Goal: Navigation & Orientation: Find specific page/section

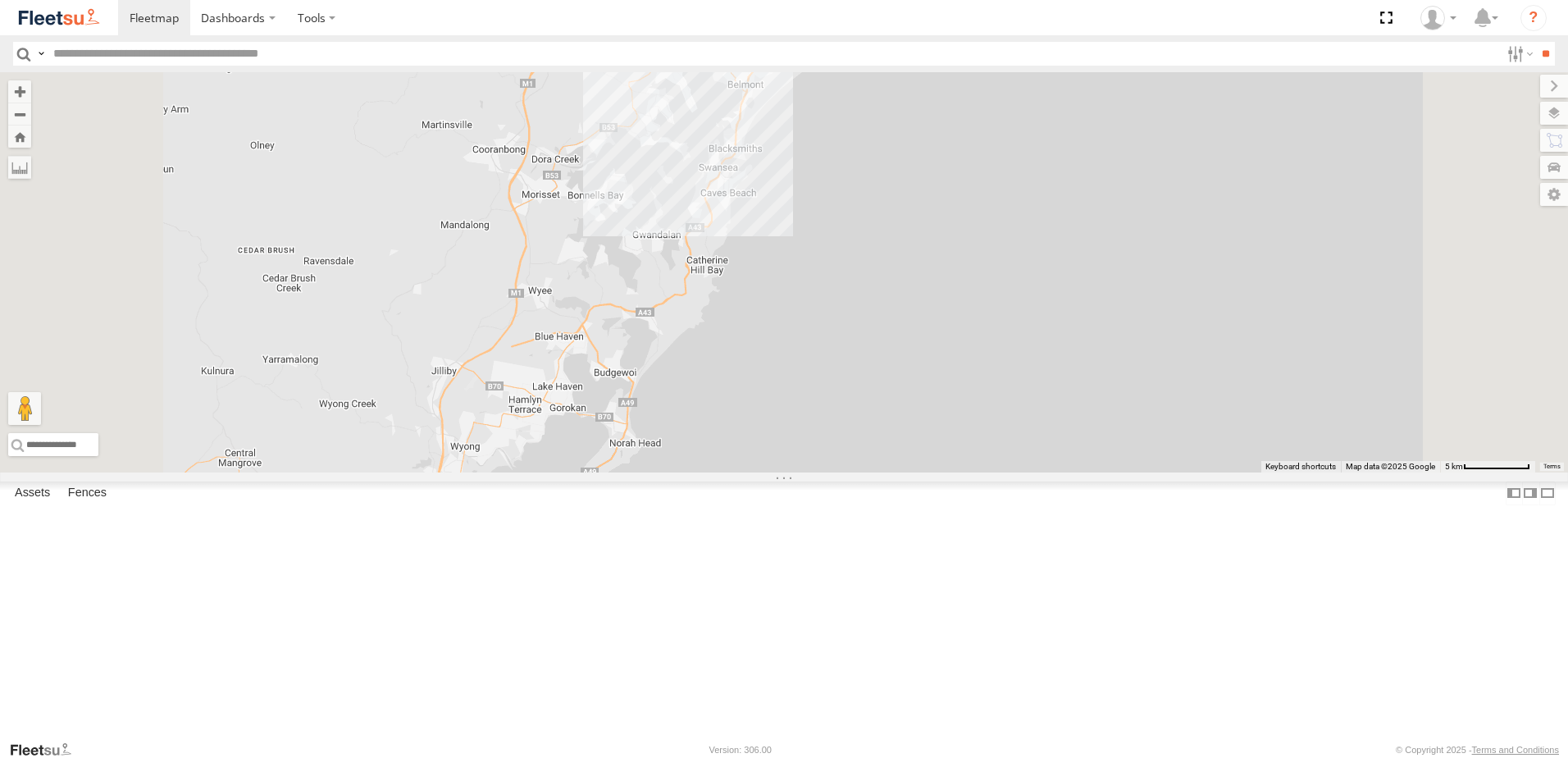
drag, startPoint x: 907, startPoint y: 271, endPoint x: 876, endPoint y: 367, distance: 100.9
click at [876, 367] on div at bounding box center [784, 272] width 1568 height 400
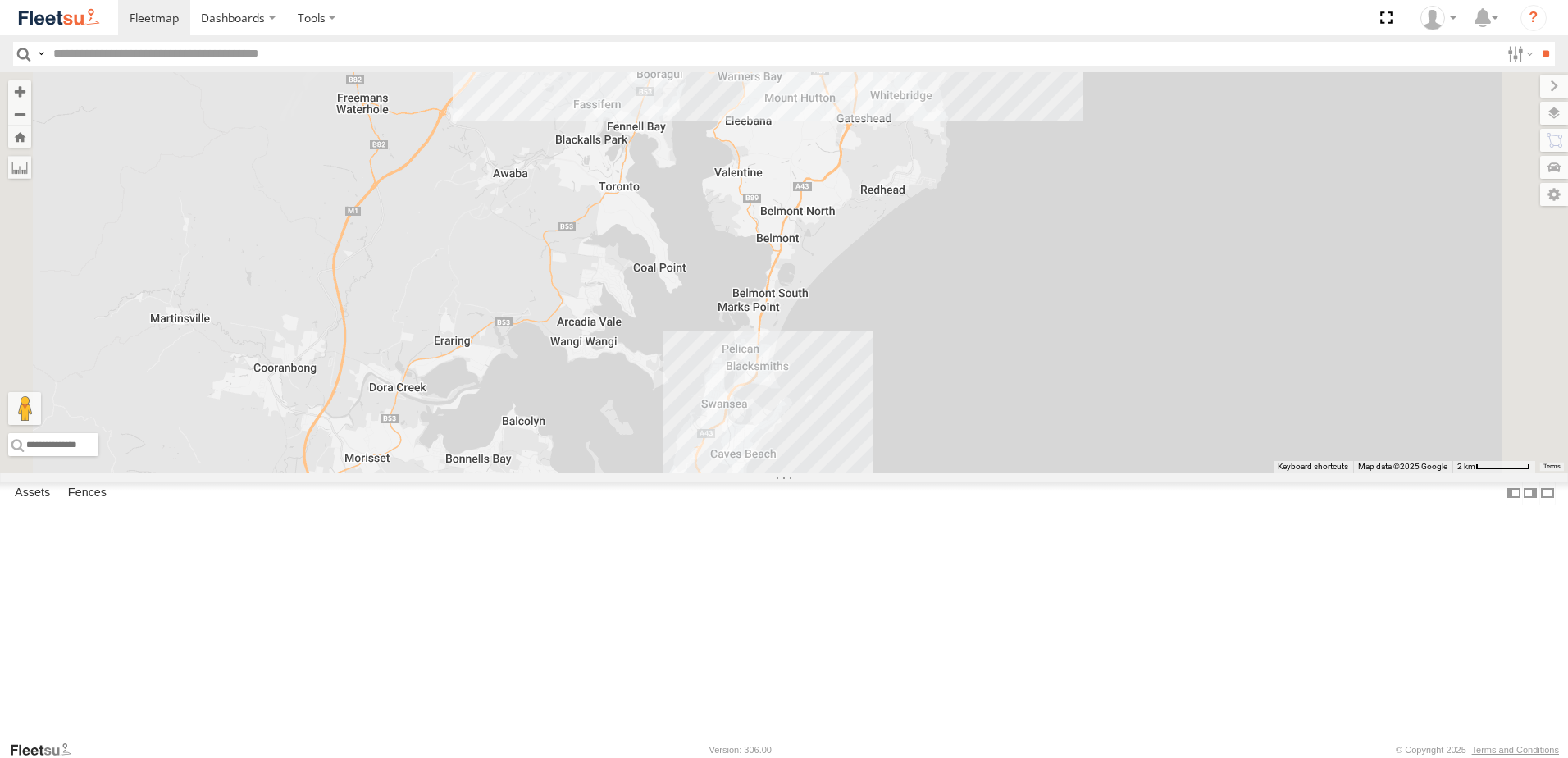
drag, startPoint x: 957, startPoint y: 278, endPoint x: 912, endPoint y: 410, distance: 139.5
click at [912, 410] on div at bounding box center [784, 272] width 1568 height 400
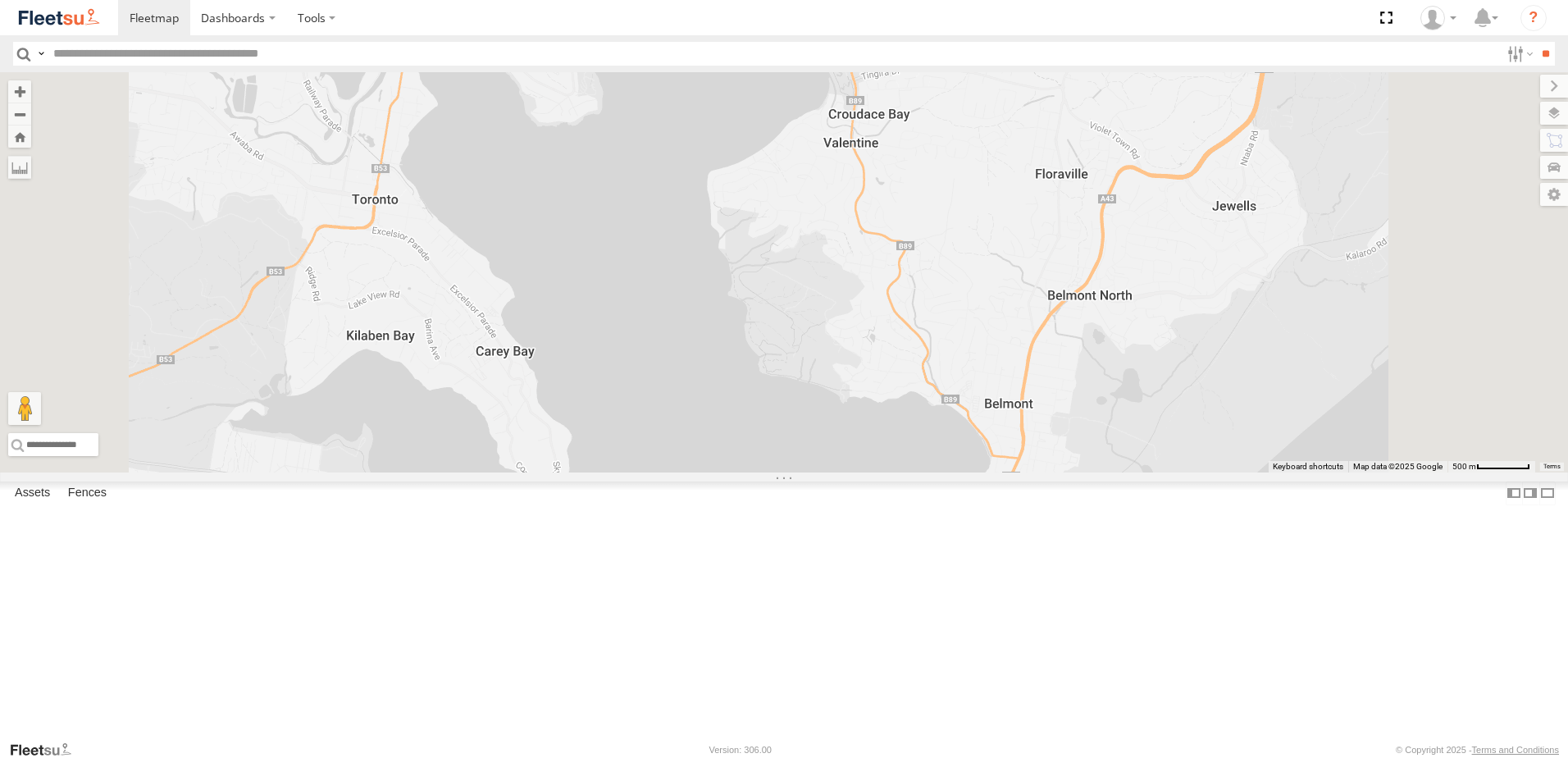
drag, startPoint x: 791, startPoint y: 263, endPoint x: 760, endPoint y: 462, distance: 201.4
click at [760, 462] on div at bounding box center [784, 272] width 1568 height 400
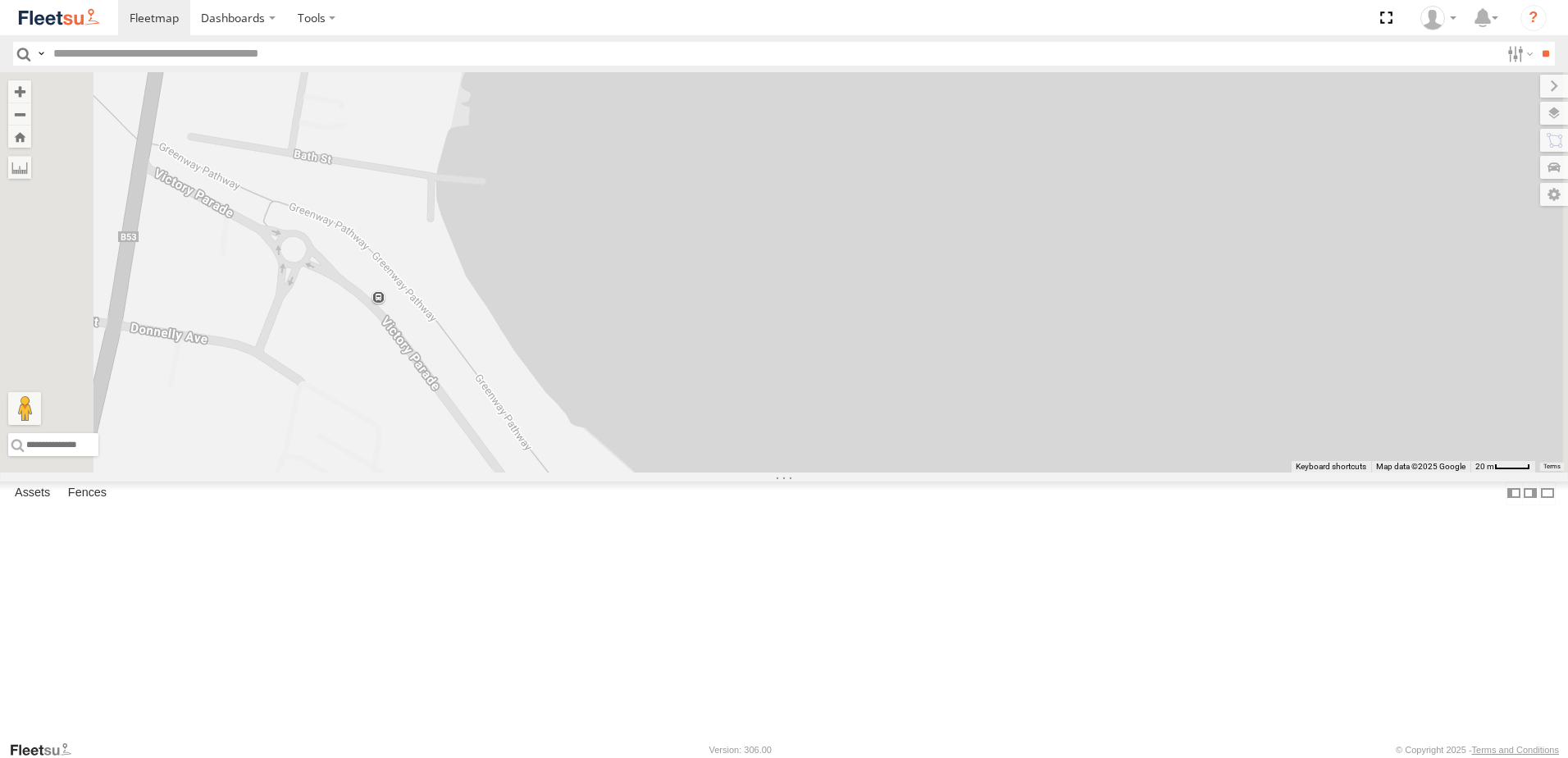
drag, startPoint x: 789, startPoint y: 304, endPoint x: 767, endPoint y: 336, distance: 38.8
click at [767, 336] on div at bounding box center [784, 272] width 1568 height 400
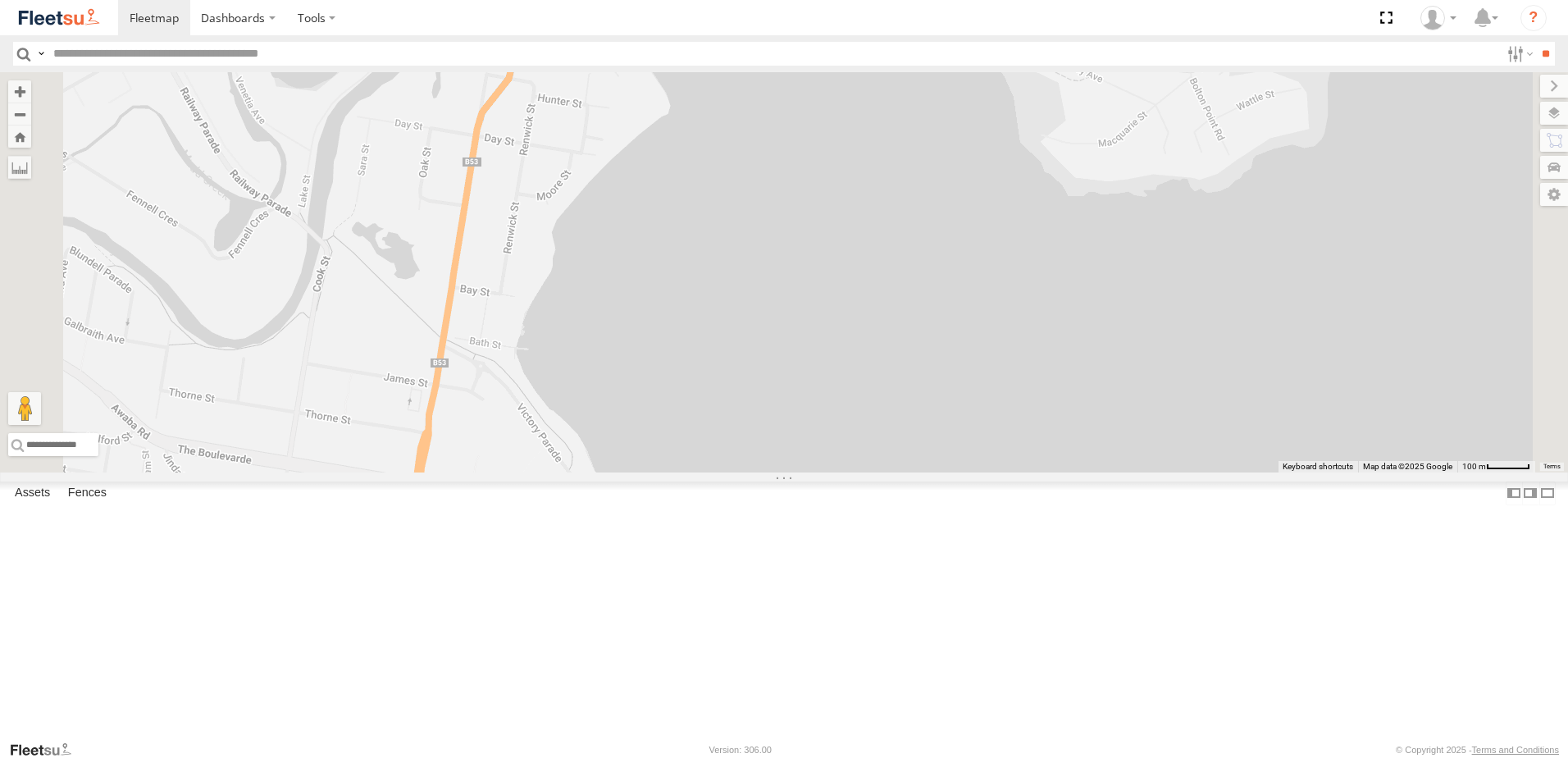
drag, startPoint x: 605, startPoint y: 287, endPoint x: 629, endPoint y: 442, distance: 156.8
click at [629, 442] on div at bounding box center [784, 272] width 1568 height 400
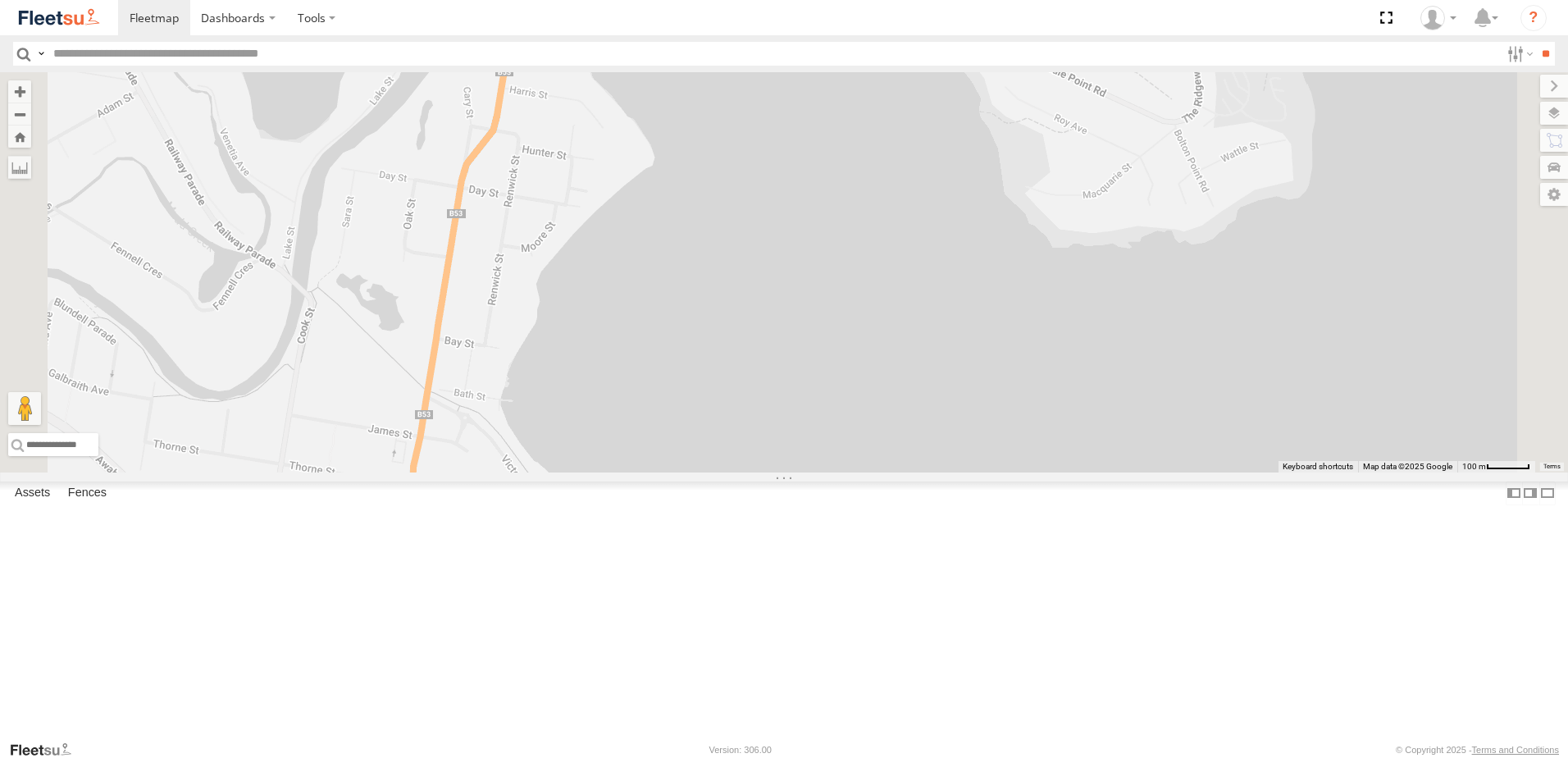
drag, startPoint x: 875, startPoint y: 407, endPoint x: 859, endPoint y: 463, distance: 58.2
click at [859, 463] on div at bounding box center [784, 272] width 1568 height 400
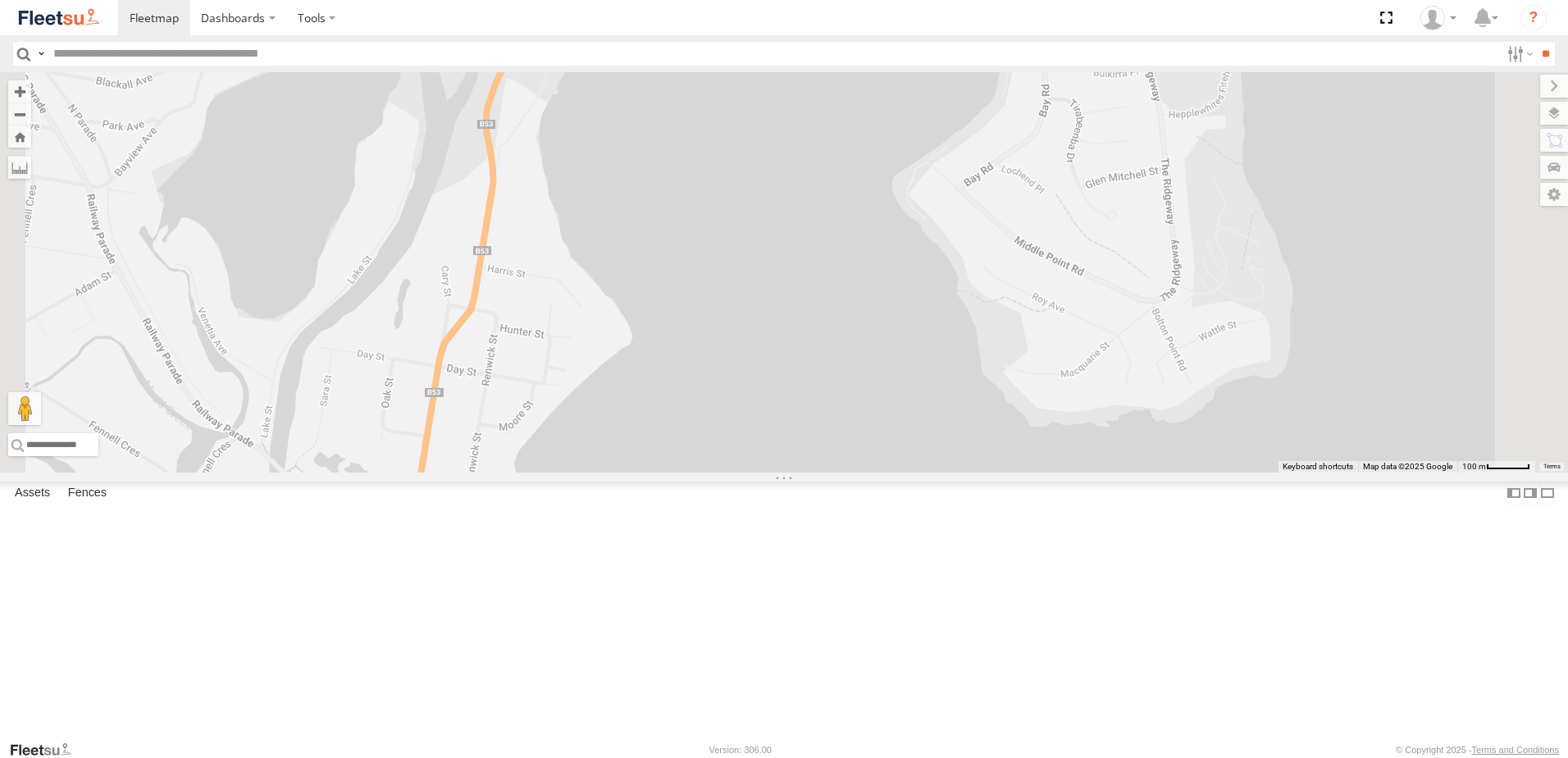
drag, startPoint x: 829, startPoint y: 413, endPoint x: 845, endPoint y: 528, distance: 116.1
click at [845, 472] on div at bounding box center [784, 272] width 1568 height 400
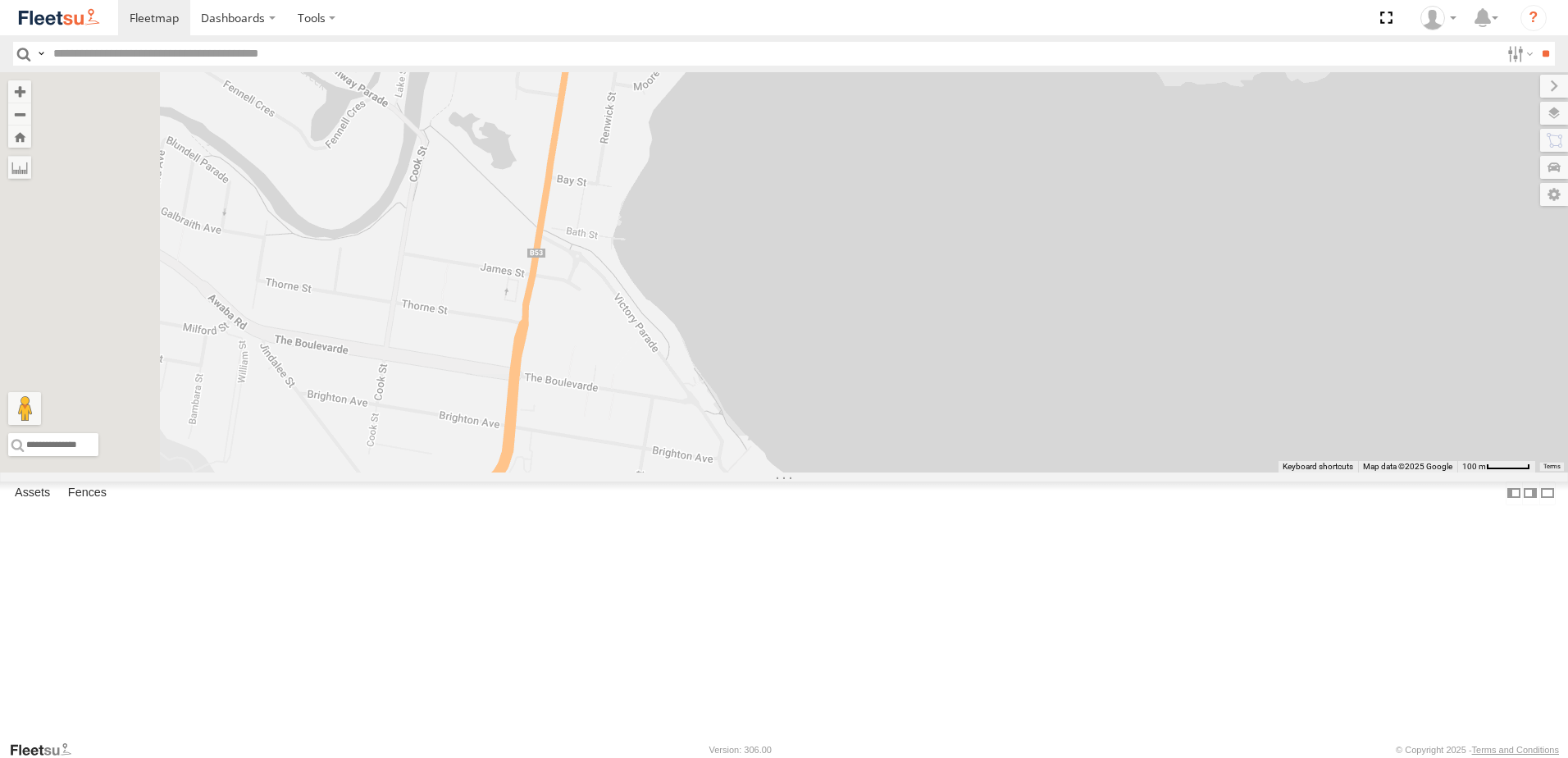
drag, startPoint x: 650, startPoint y: 603, endPoint x: 796, endPoint y: 266, distance: 367.3
click at [796, 266] on div at bounding box center [784, 272] width 1568 height 400
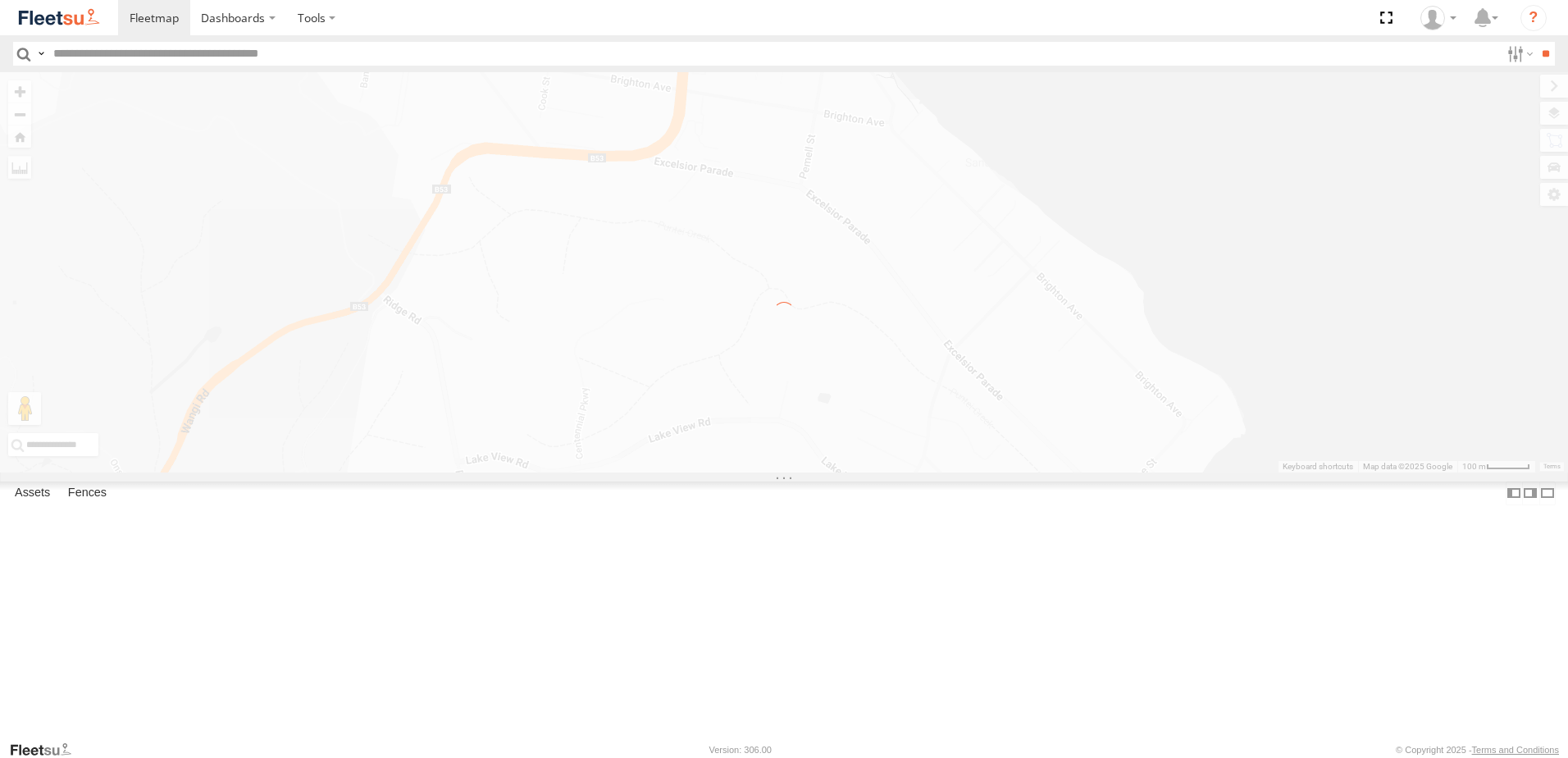
drag, startPoint x: 1089, startPoint y: 98, endPoint x: 785, endPoint y: 410, distance: 435.6
drag, startPoint x: 785, startPoint y: 410, endPoint x: 1307, endPoint y: 284, distance: 537.0
click at [1307, 284] on div at bounding box center [784, 272] width 1568 height 400
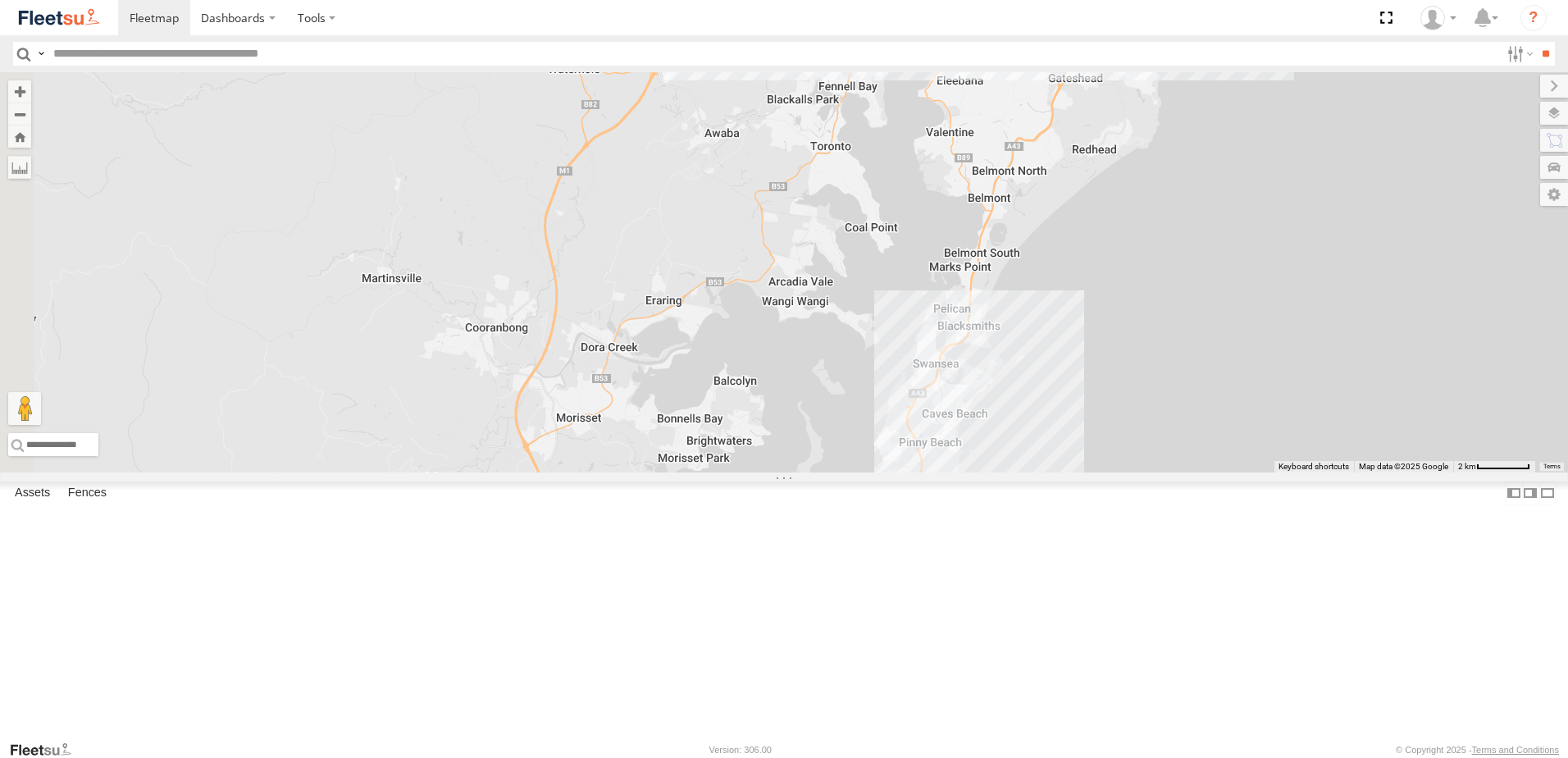
drag, startPoint x: 984, startPoint y: 610, endPoint x: 1177, endPoint y: 253, distance: 405.8
click at [1184, 251] on div "10 7 10 B3 Transfer Truck" at bounding box center [784, 272] width 1568 height 400
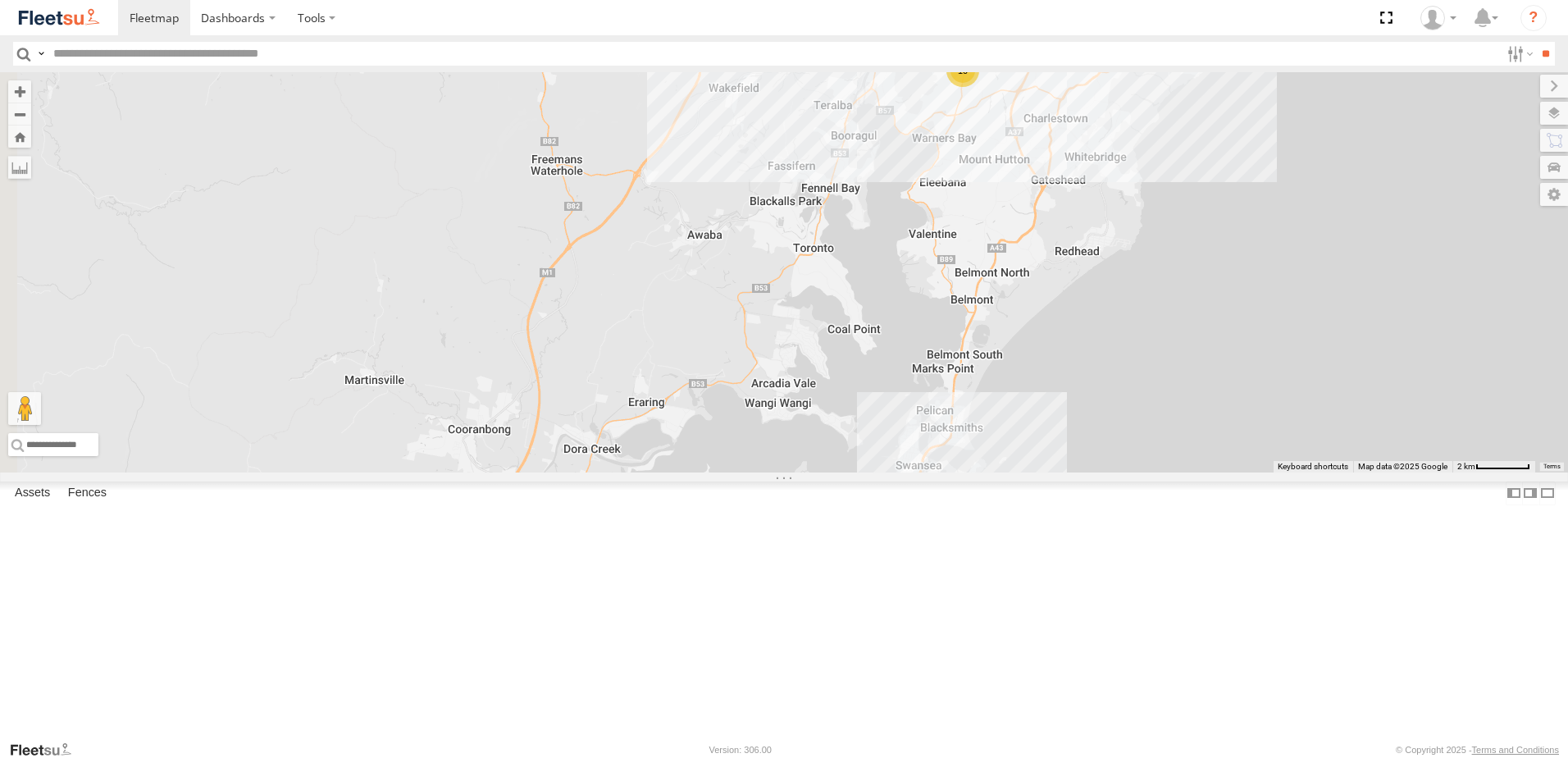
drag, startPoint x: 1190, startPoint y: 166, endPoint x: 1177, endPoint y: 256, distance: 90.9
click at [1177, 256] on div "10 7 10 B3 Transfer Truck" at bounding box center [784, 272] width 1568 height 400
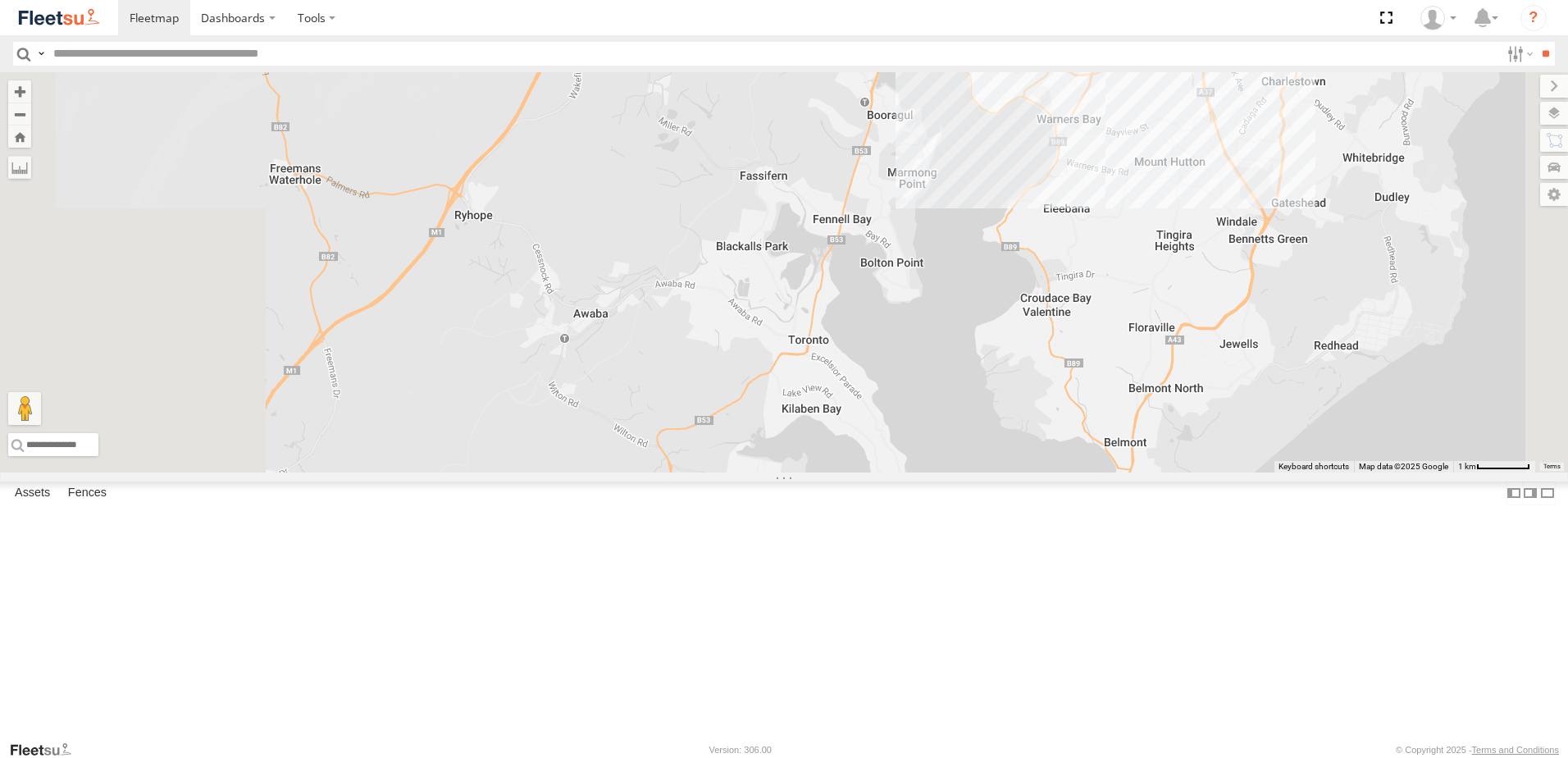
drag, startPoint x: 718, startPoint y: 579, endPoint x: 896, endPoint y: 507, distance: 192.0
click at [893, 472] on div "B3 Transfer Truck 10" at bounding box center [784, 272] width 1568 height 400
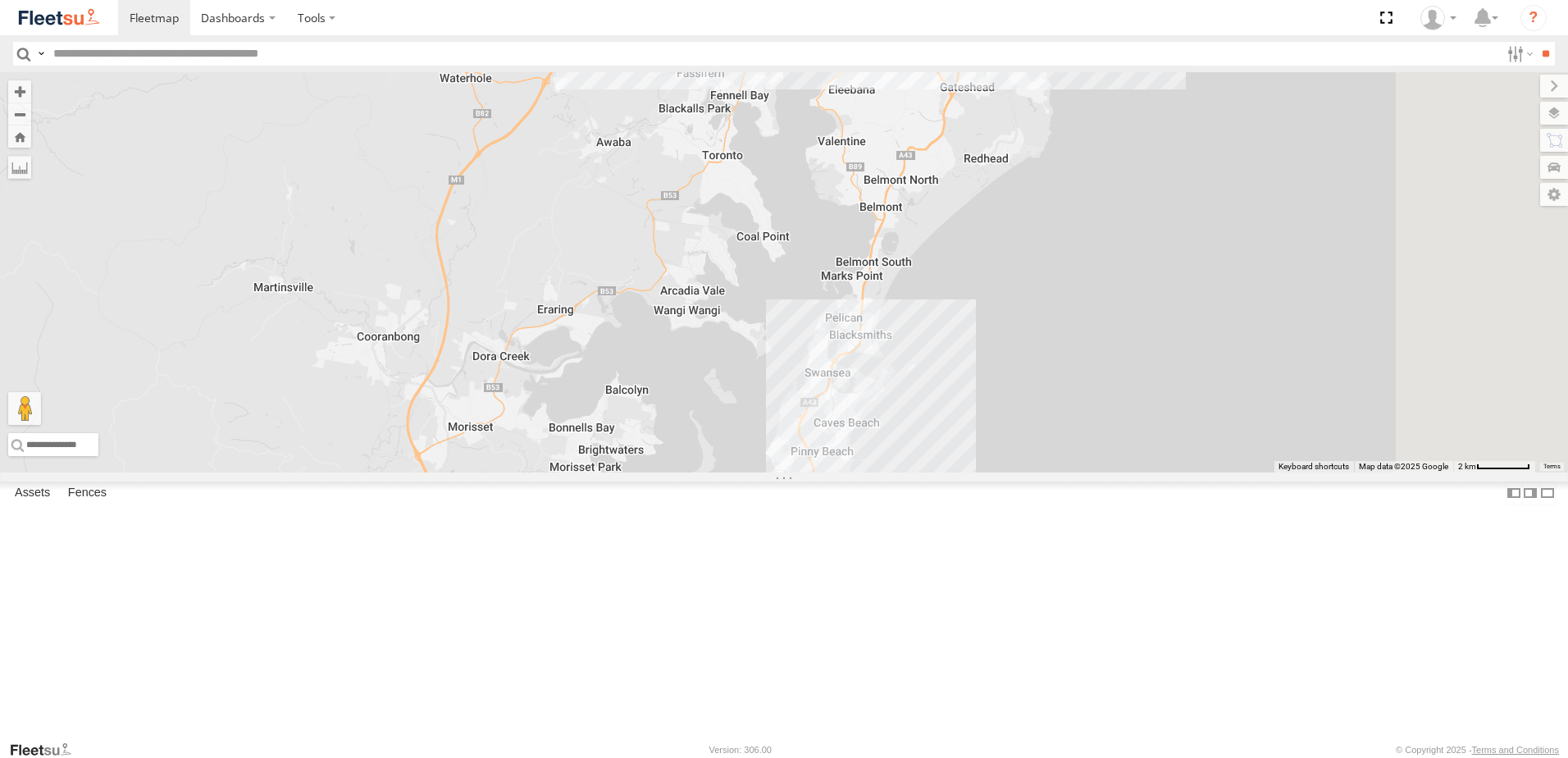
drag, startPoint x: 1147, startPoint y: 510, endPoint x: 1035, endPoint y: 329, distance: 212.8
click at [1035, 329] on div "B3 Transfer Truck 7 10" at bounding box center [784, 272] width 1568 height 400
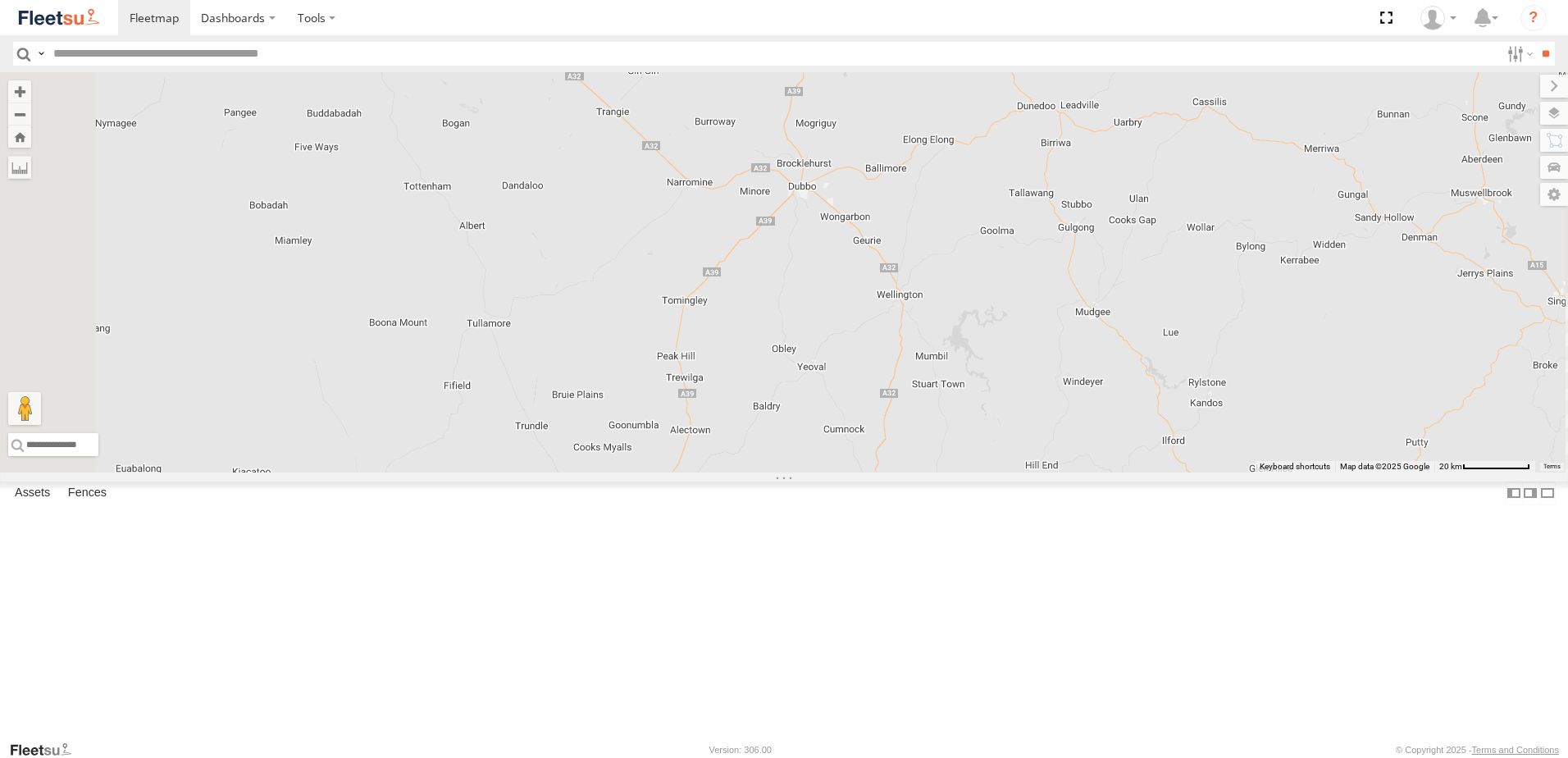
drag, startPoint x: 948, startPoint y: 401, endPoint x: 1004, endPoint y: 553, distance: 162.0
click at [1004, 472] on div at bounding box center [784, 272] width 1568 height 400
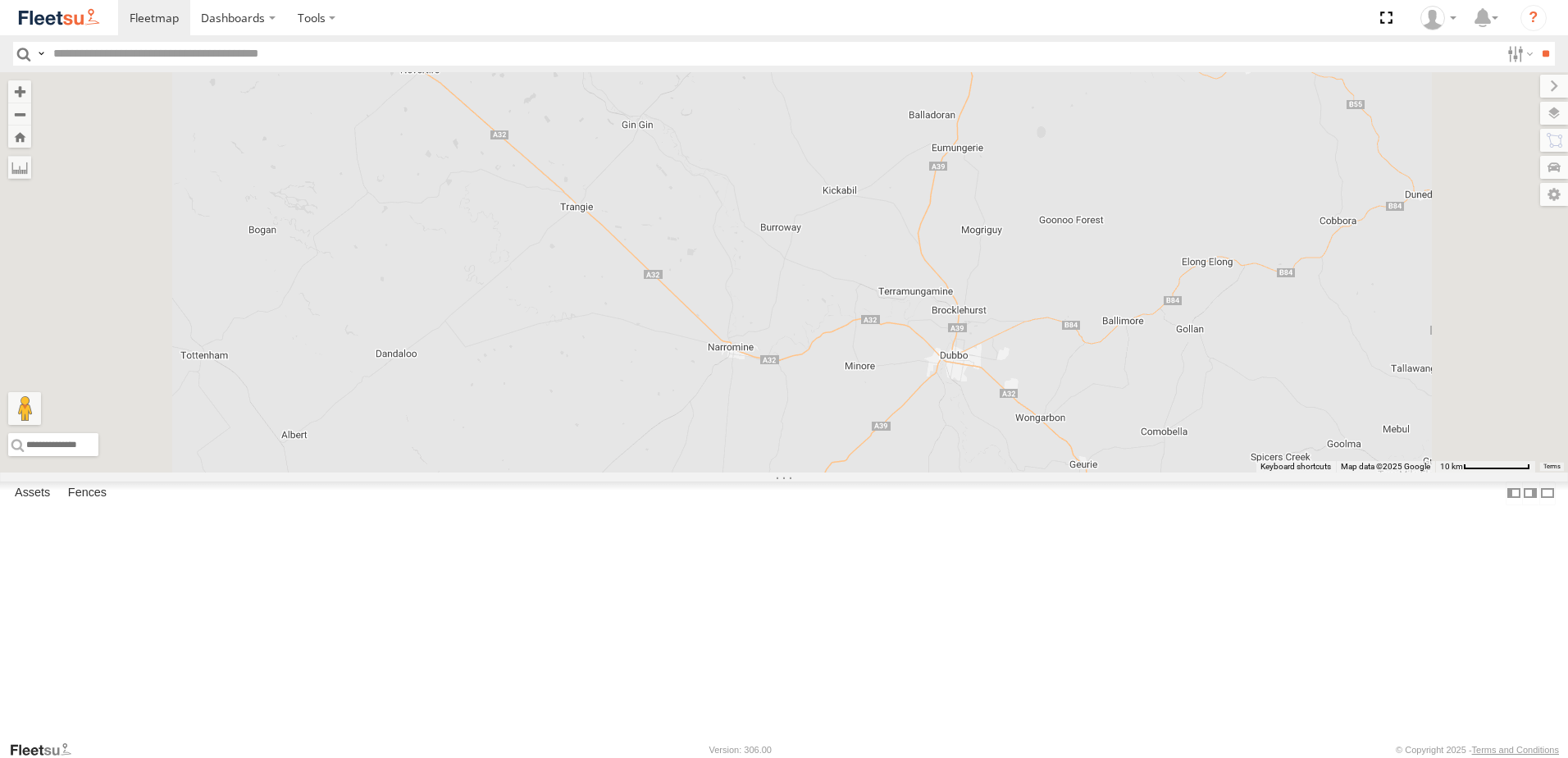
drag, startPoint x: 755, startPoint y: 317, endPoint x: 779, endPoint y: 495, distance: 179.6
click at [779, 472] on div at bounding box center [784, 272] width 1568 height 400
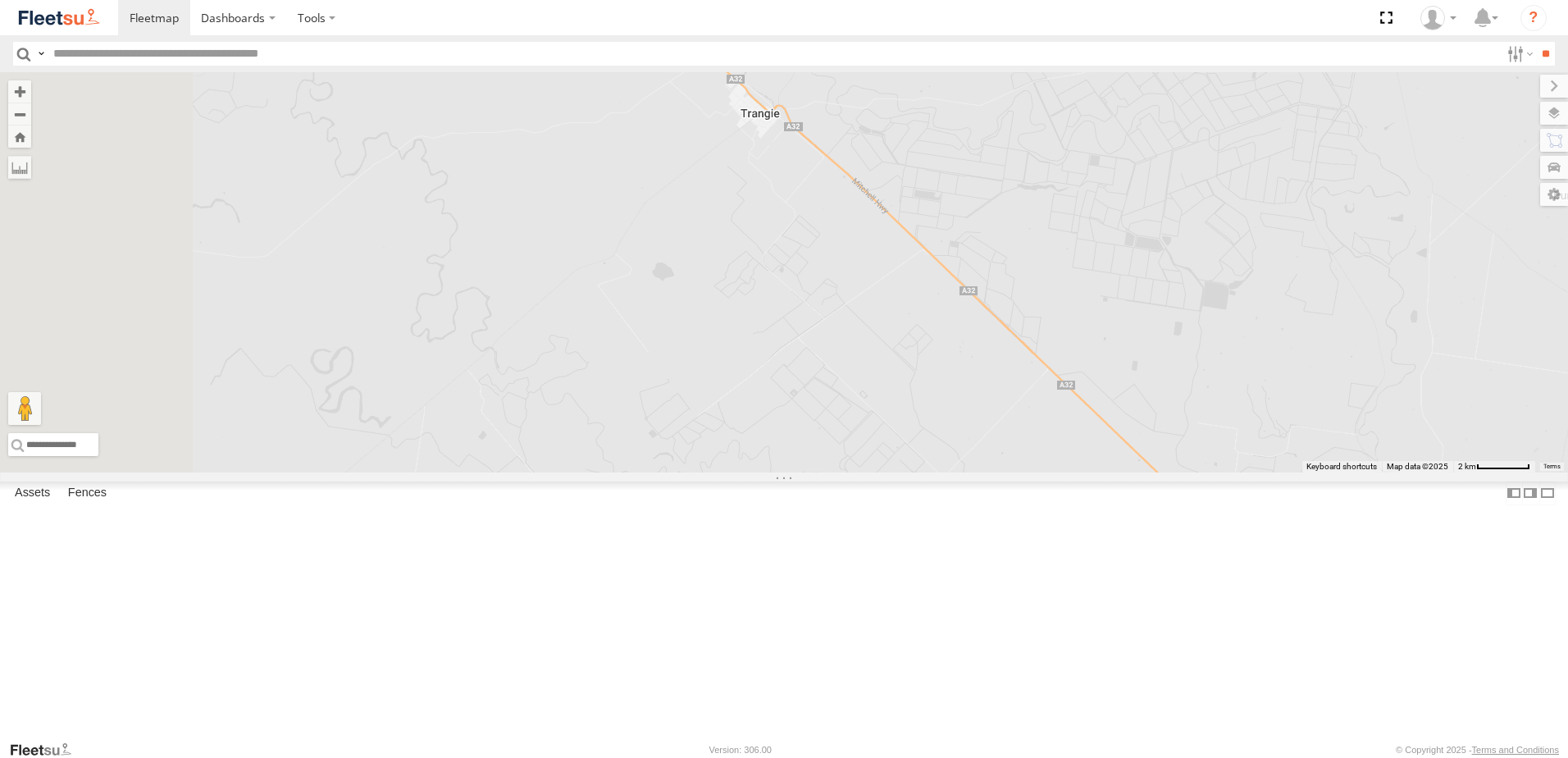
drag, startPoint x: 976, startPoint y: 390, endPoint x: 1204, endPoint y: 671, distance: 361.9
click at [1204, 472] on div at bounding box center [784, 272] width 1568 height 400
drag, startPoint x: 1067, startPoint y: 359, endPoint x: 1358, endPoint y: 647, distance: 409.4
click at [1411, 472] on div at bounding box center [784, 272] width 1568 height 400
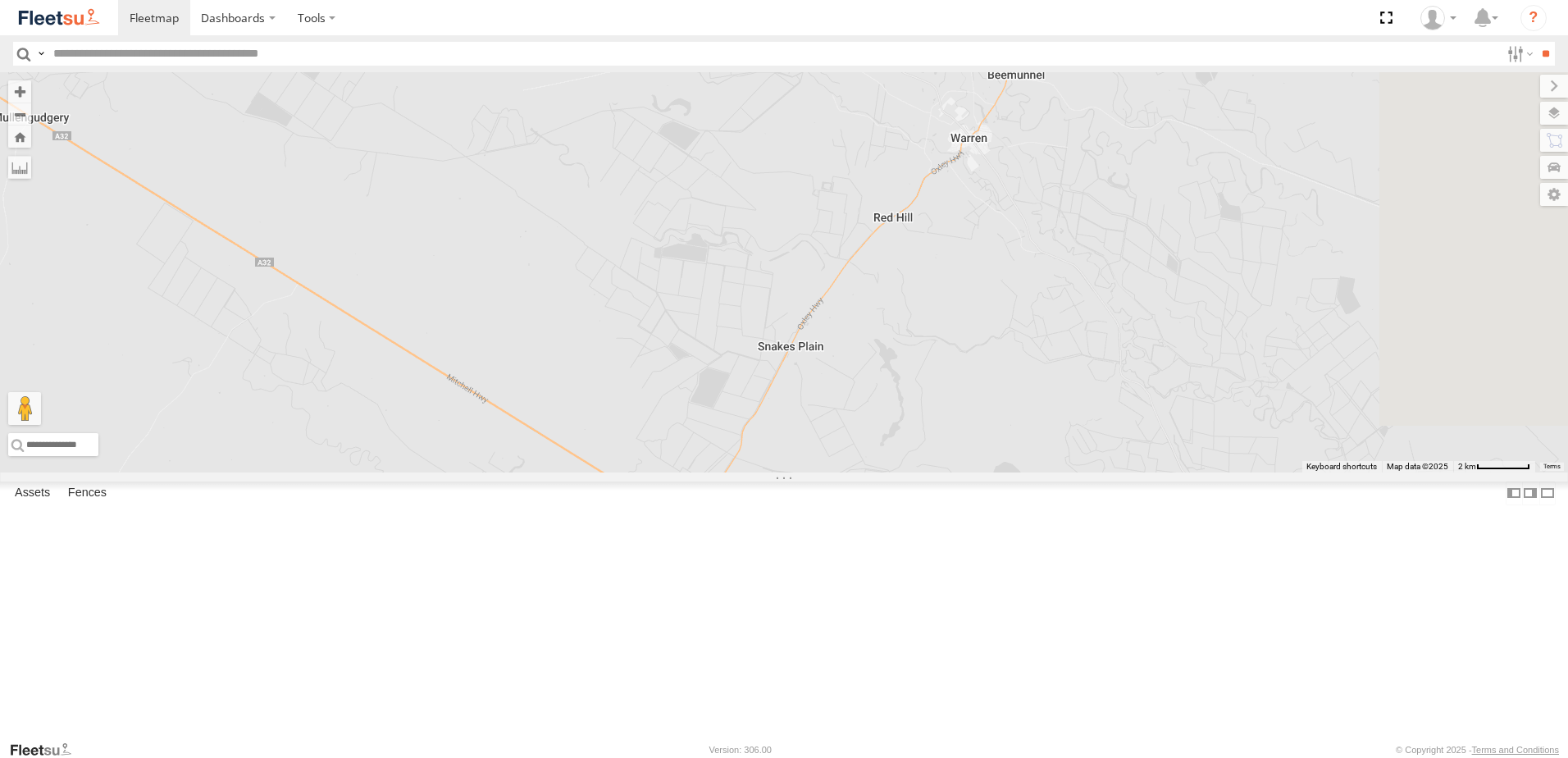
drag, startPoint x: 1060, startPoint y: 442, endPoint x: 963, endPoint y: 782, distance: 353.6
click at [963, 757] on html "Dashboards" at bounding box center [784, 379] width 1568 height 758
drag, startPoint x: 1174, startPoint y: 577, endPoint x: 841, endPoint y: 800, distance: 400.8
click at [841, 757] on html "Dashboards" at bounding box center [784, 379] width 1568 height 758
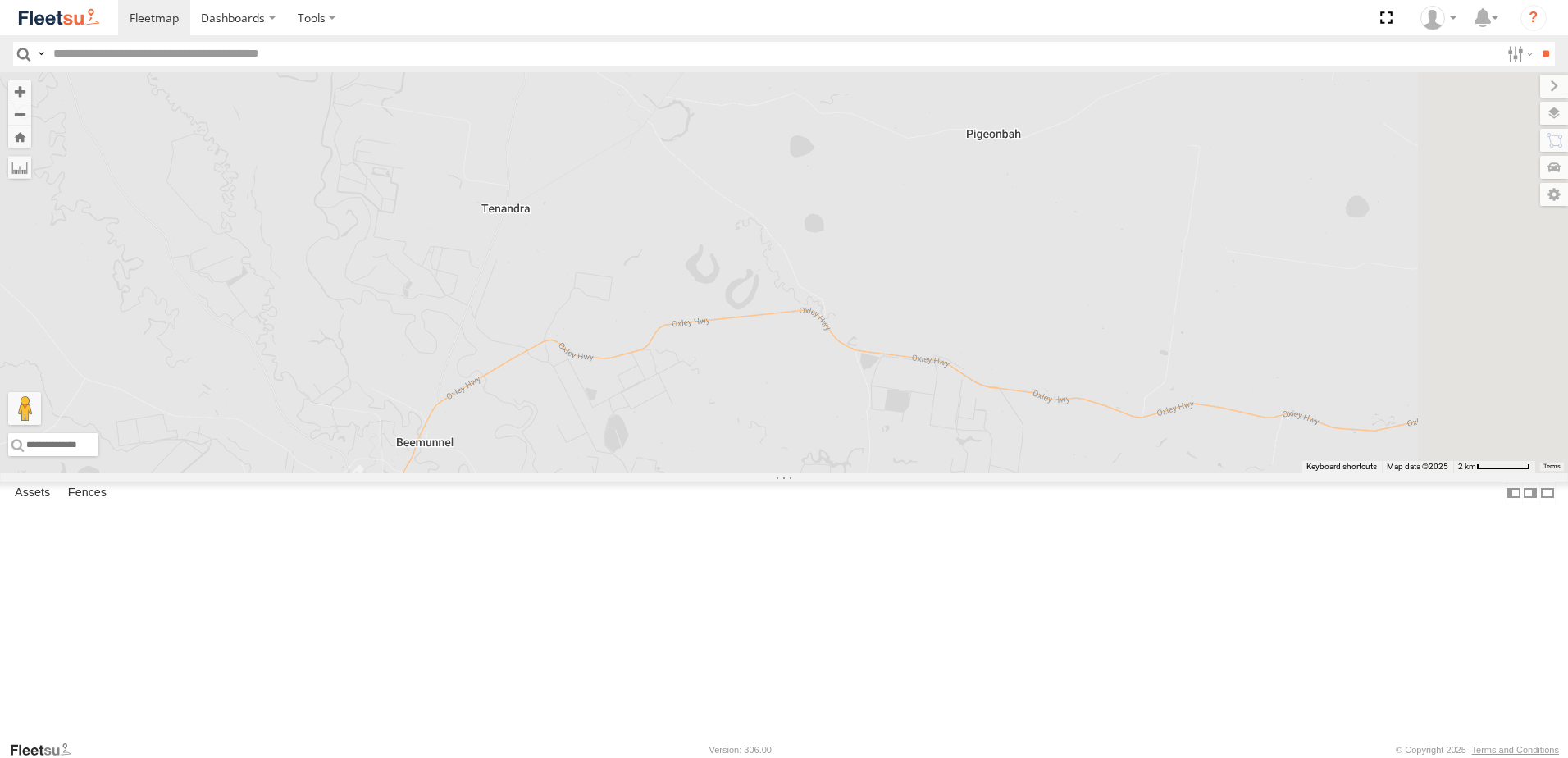
drag, startPoint x: 1024, startPoint y: 362, endPoint x: 761, endPoint y: 512, distance: 302.8
click at [761, 472] on div at bounding box center [784, 272] width 1568 height 400
